Goal: Task Accomplishment & Management: Manage account settings

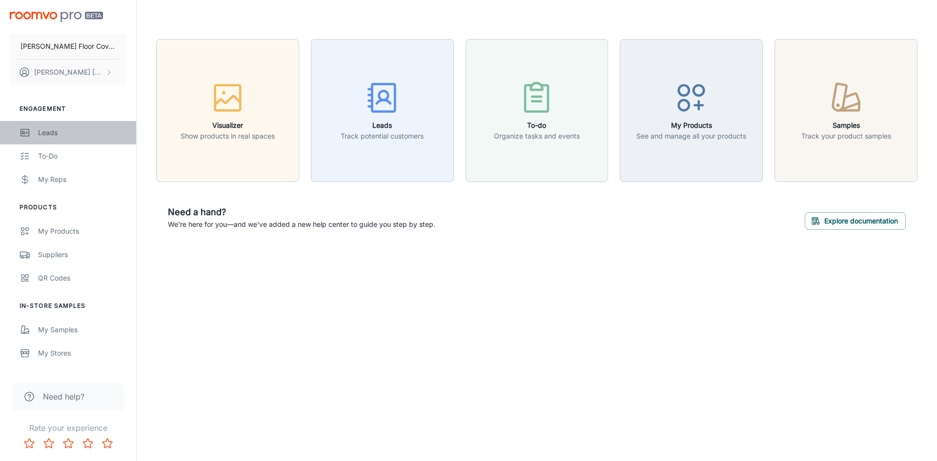
click at [47, 132] on div "Leads" at bounding box center [82, 132] width 88 height 11
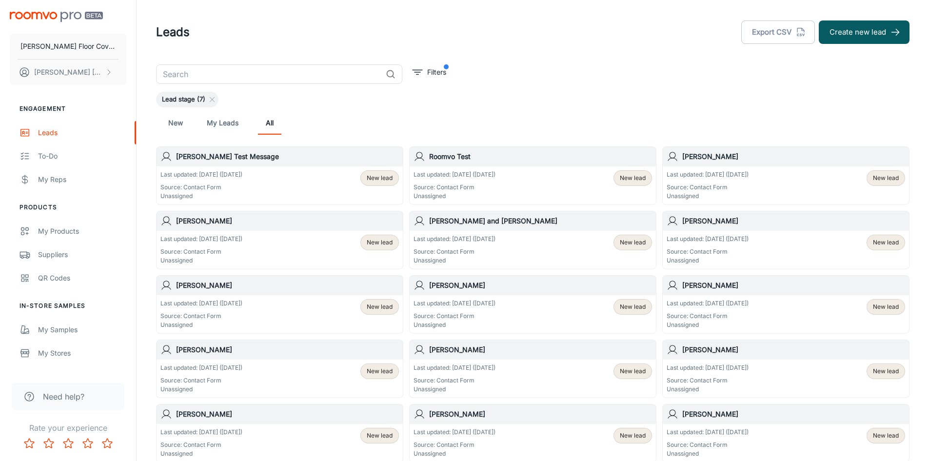
click at [697, 156] on h6 "[PERSON_NAME]" at bounding box center [793, 156] width 223 height 11
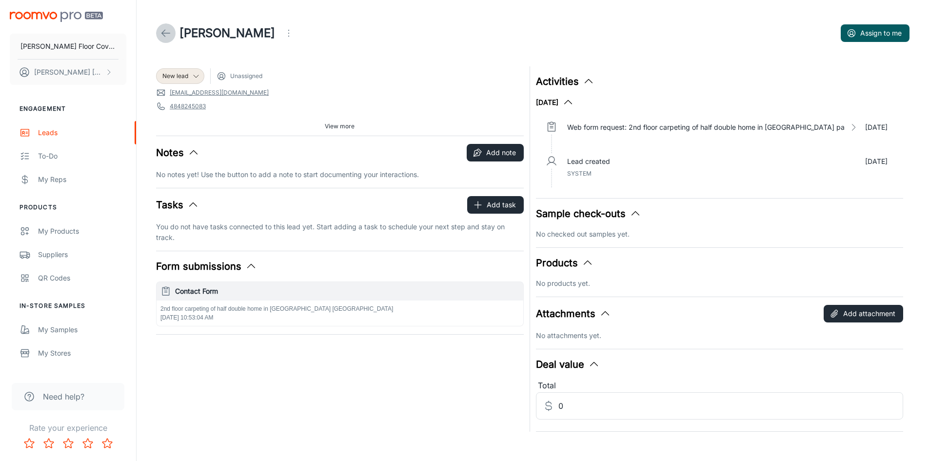
click at [165, 32] on icon at bounding box center [166, 33] width 12 height 12
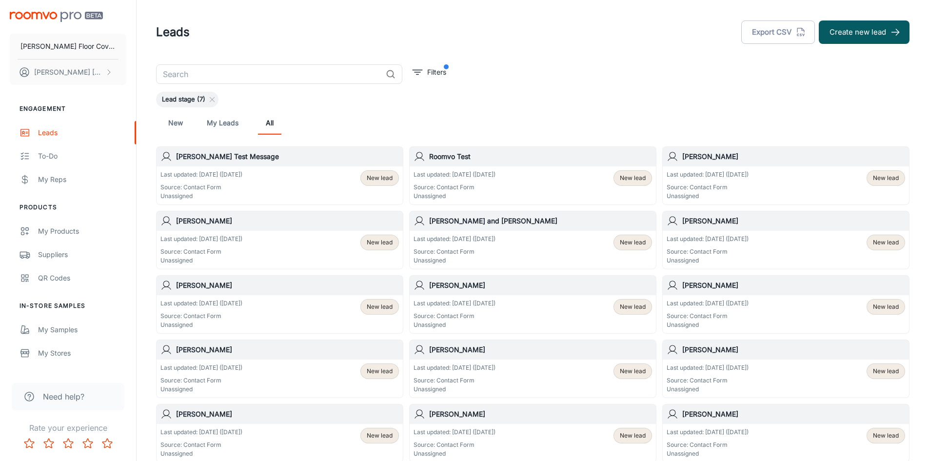
click at [219, 220] on h6 "[PERSON_NAME]" at bounding box center [287, 221] width 223 height 11
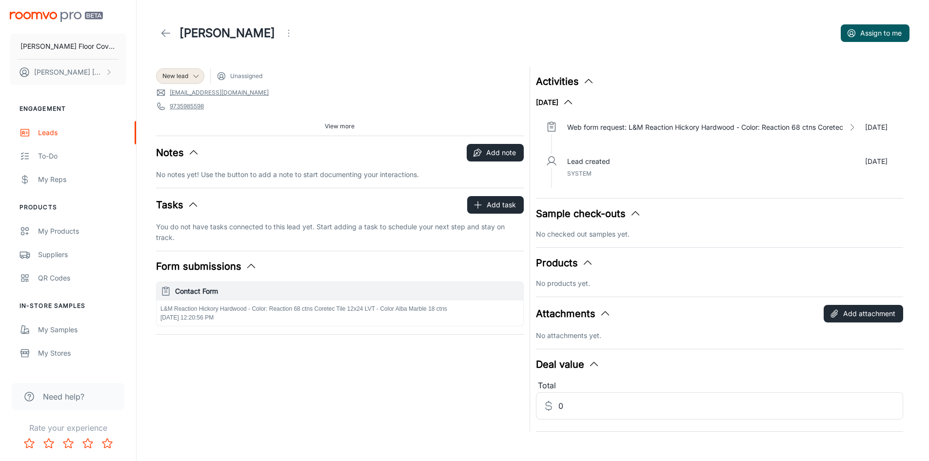
click at [165, 33] on line at bounding box center [166, 33] width 8 height 0
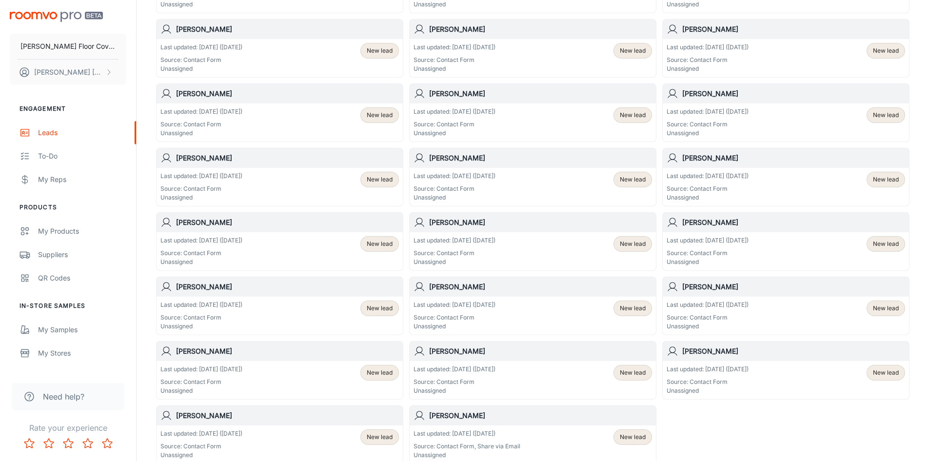
scroll to position [390, 0]
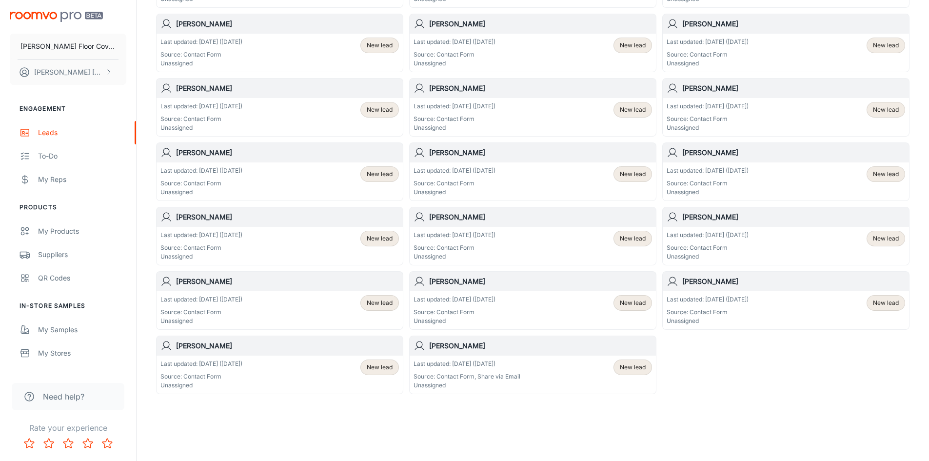
click at [442, 347] on h6 "[PERSON_NAME]" at bounding box center [540, 345] width 223 height 11
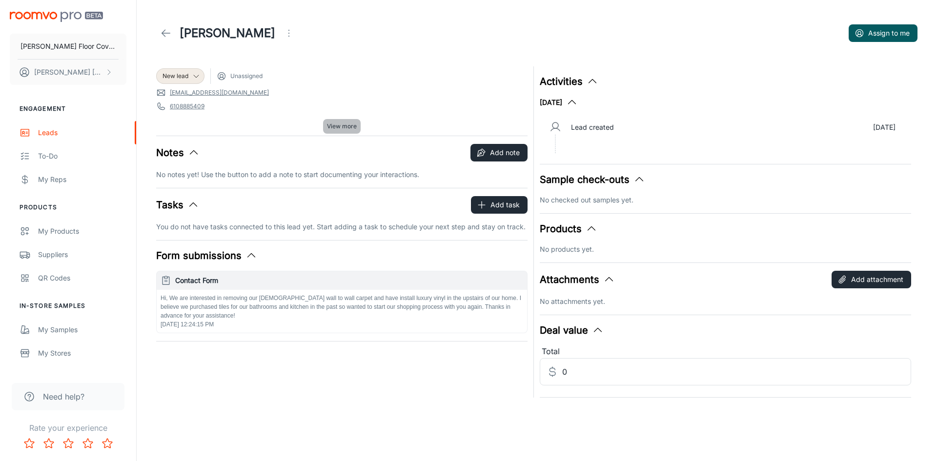
click at [343, 126] on span "View more" at bounding box center [342, 126] width 30 height 9
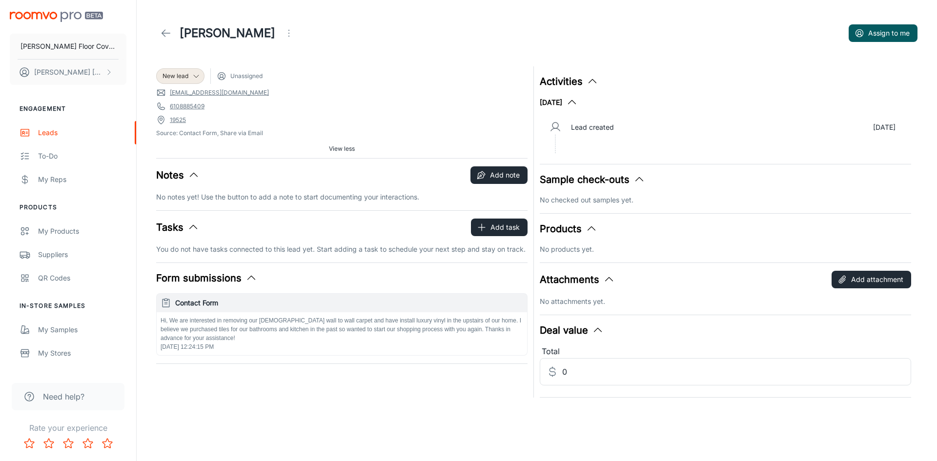
click at [578, 100] on icon "button" at bounding box center [572, 103] width 12 height 12
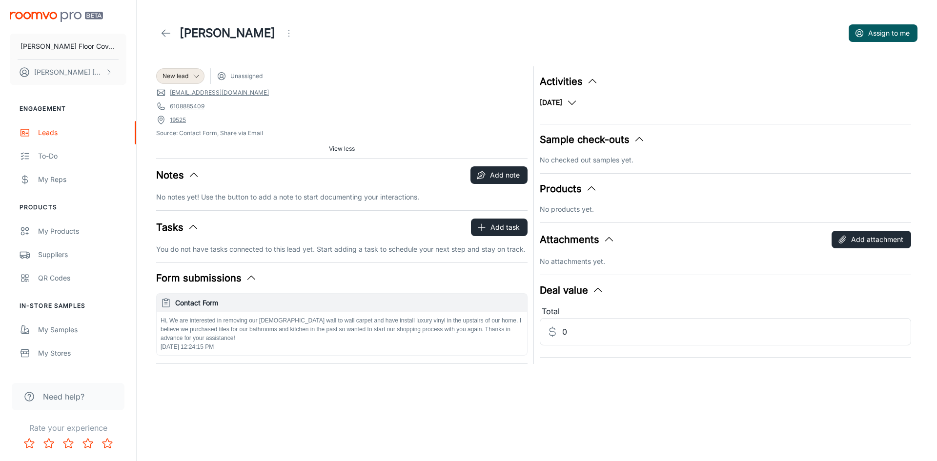
click at [578, 104] on icon "button" at bounding box center [572, 103] width 12 height 12
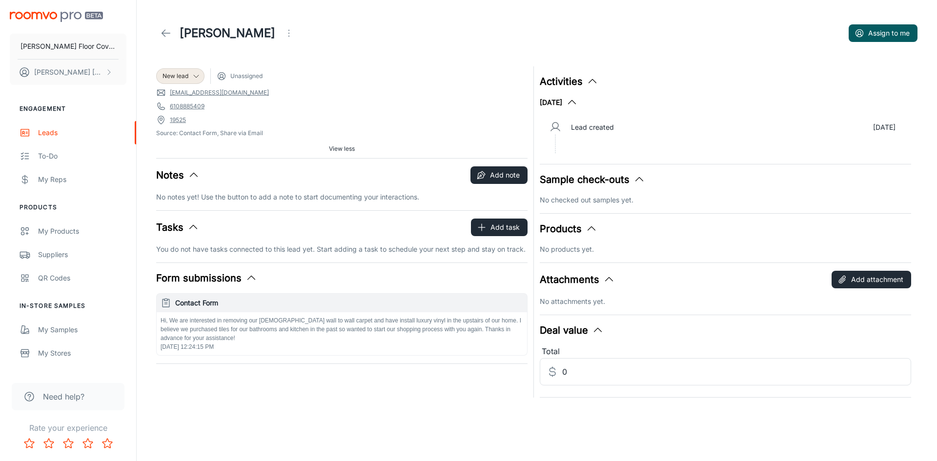
click at [590, 77] on icon "button" at bounding box center [592, 82] width 12 height 12
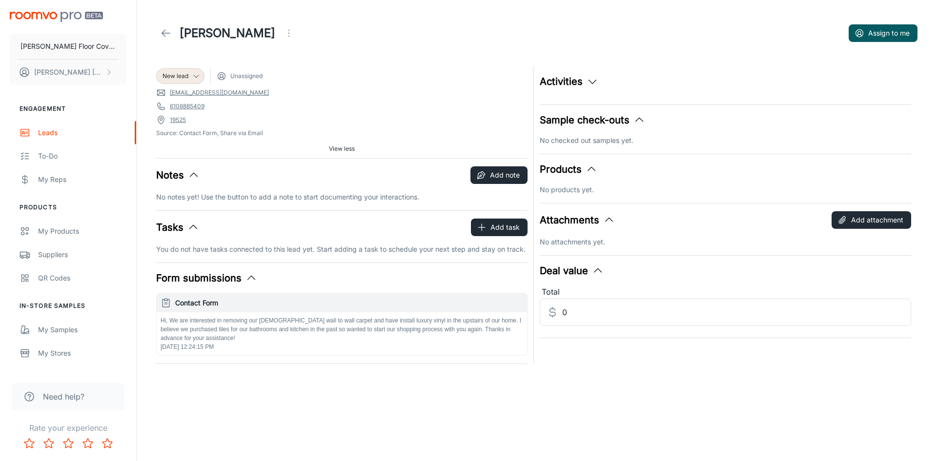
click at [590, 81] on icon "button" at bounding box center [592, 82] width 12 height 12
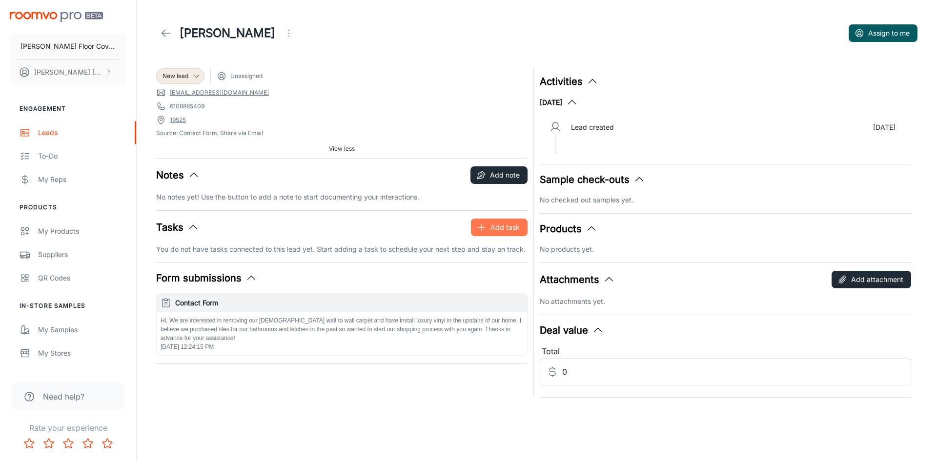
click at [489, 226] on button "Add task" at bounding box center [499, 228] width 57 height 18
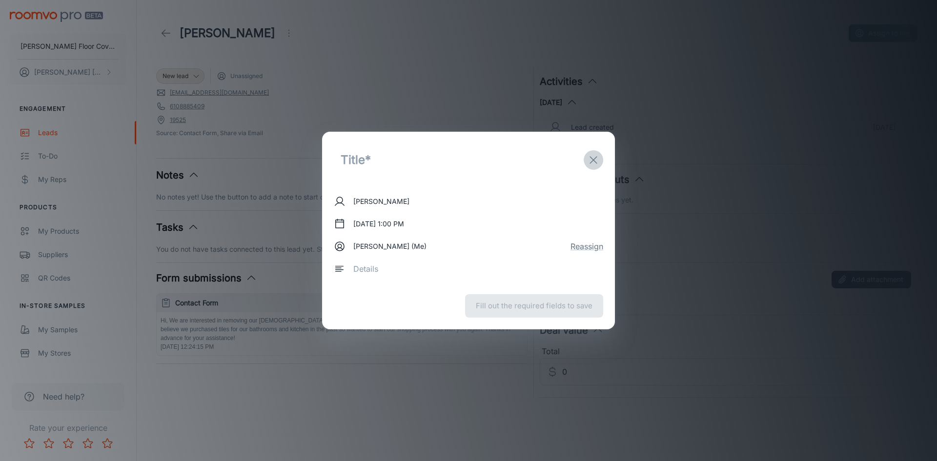
click at [595, 159] on icon "exit" at bounding box center [593, 160] width 12 height 12
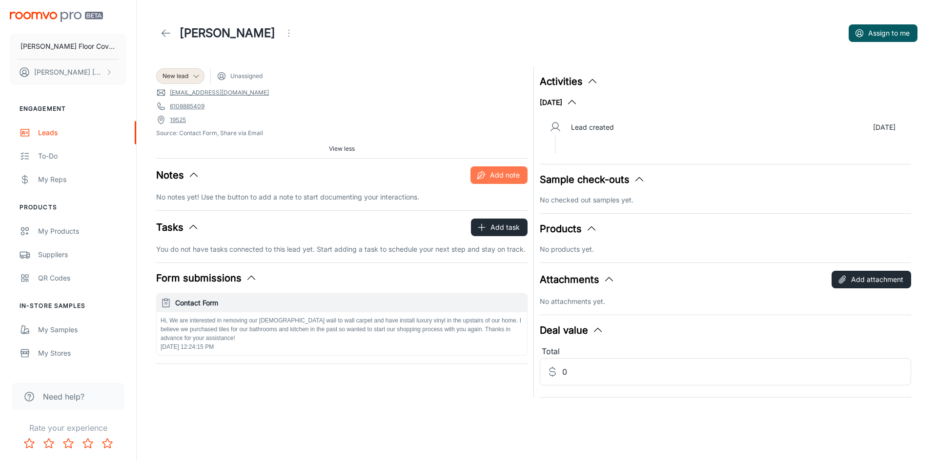
click at [503, 176] on button "Add note" at bounding box center [498, 175] width 57 height 18
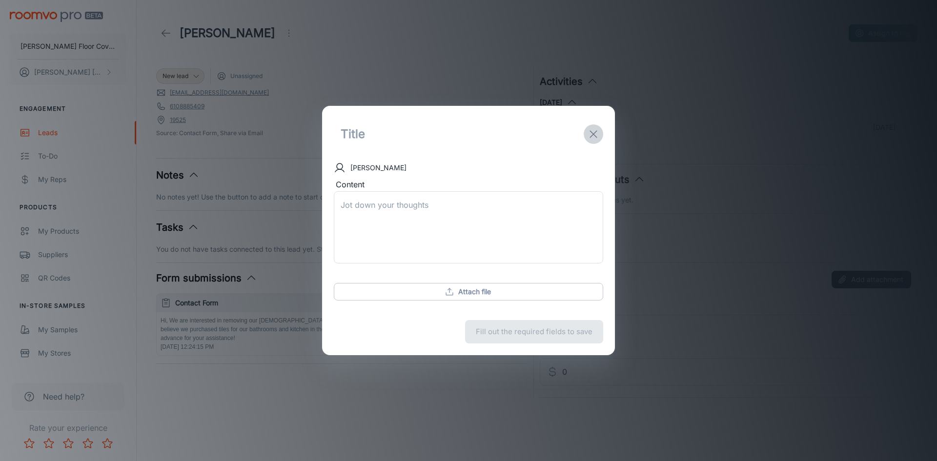
click at [594, 133] on line "exit" at bounding box center [593, 134] width 7 height 7
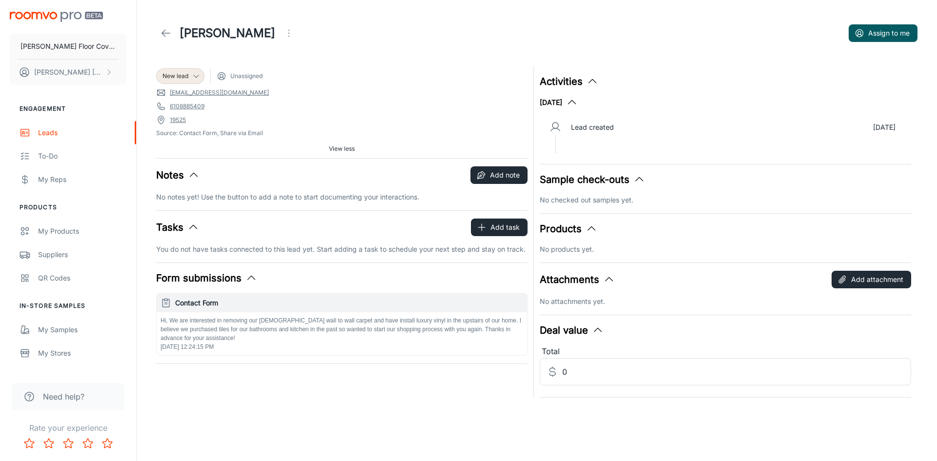
click at [557, 153] on ul "Lead created [DATE]" at bounding box center [724, 136] width 371 height 40
click at [283, 34] on icon "Open menu" at bounding box center [289, 33] width 12 height 12
click at [279, 35] on div at bounding box center [468, 230] width 937 height 461
click at [165, 33] on line at bounding box center [166, 33] width 8 height 0
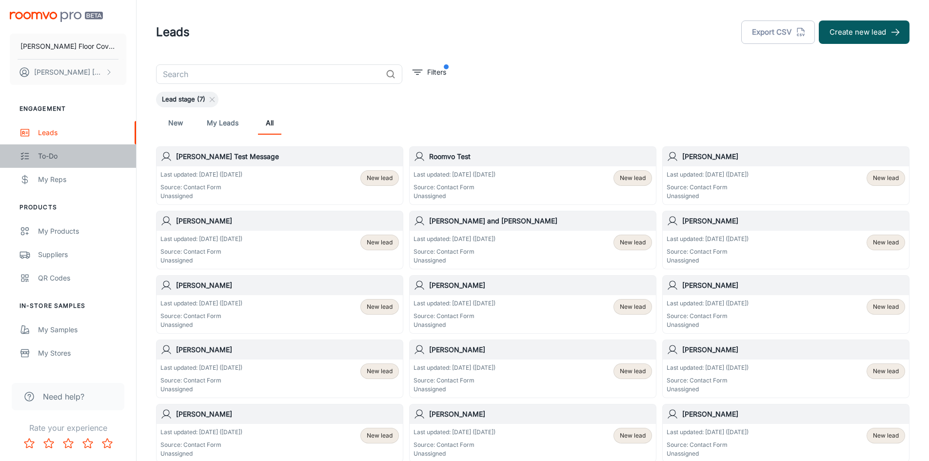
click at [46, 159] on div "To-do" at bounding box center [82, 156] width 88 height 11
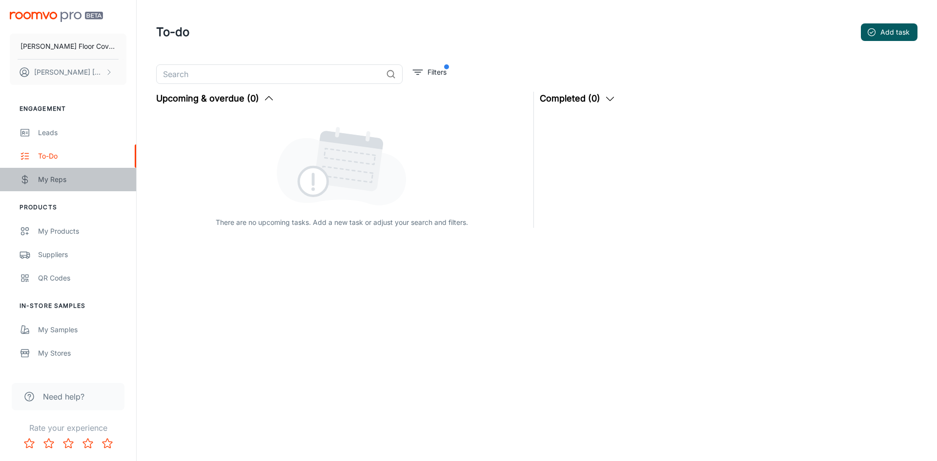
click at [47, 180] on div "My Reps" at bounding box center [82, 179] width 88 height 11
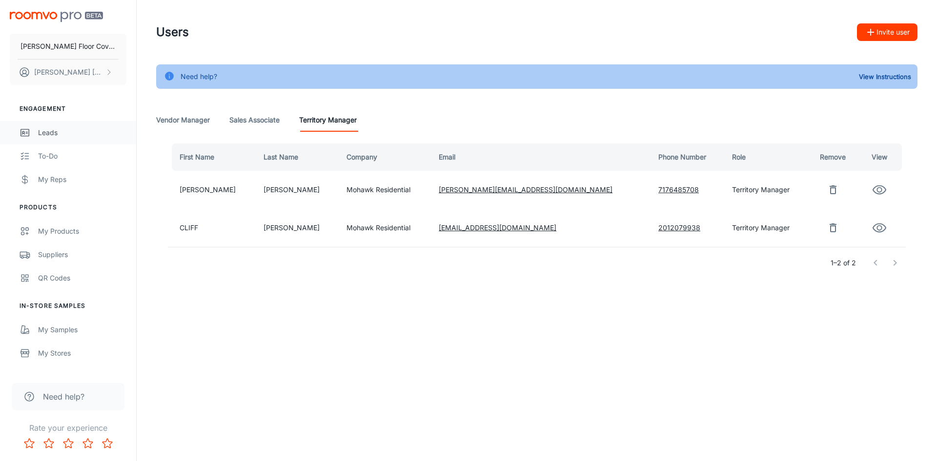
click at [53, 132] on div "Leads" at bounding box center [82, 132] width 88 height 11
